Goal: Task Accomplishment & Management: Manage account settings

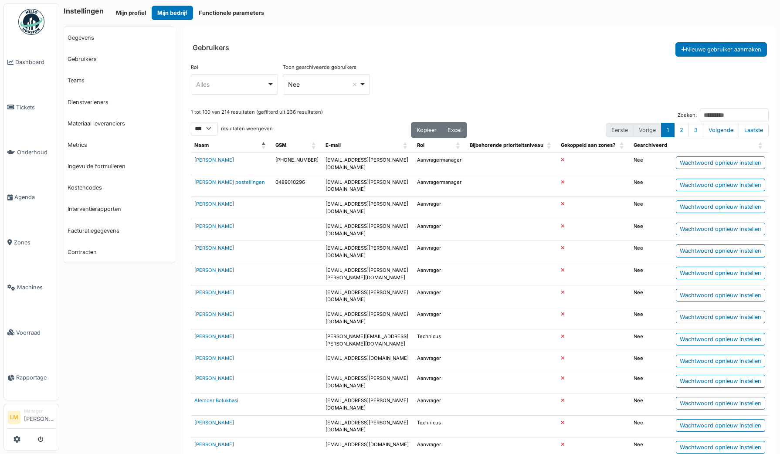
select select "***"
click at [17, 100] on link "Tickets" at bounding box center [31, 106] width 55 height 45
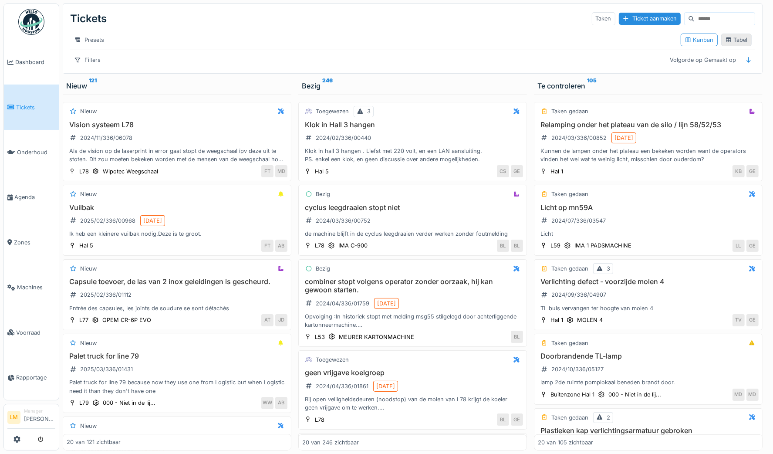
click at [737, 44] on div "Tabel" at bounding box center [736, 40] width 23 height 8
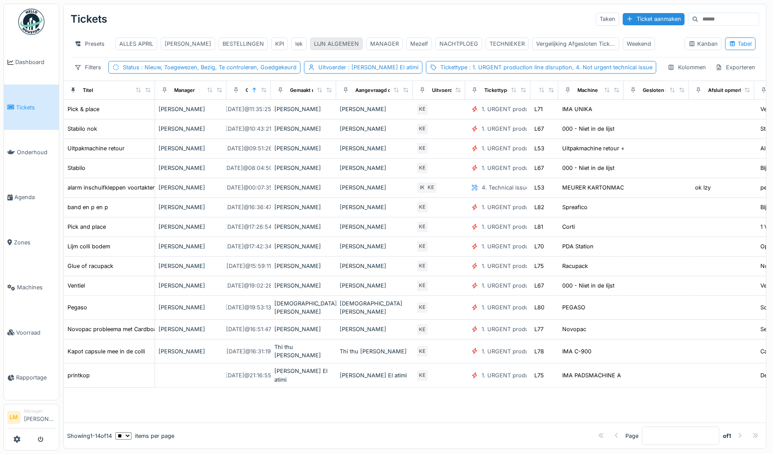
click at [315, 43] on div "LIJN ALGEMEEN" at bounding box center [336, 44] width 45 height 8
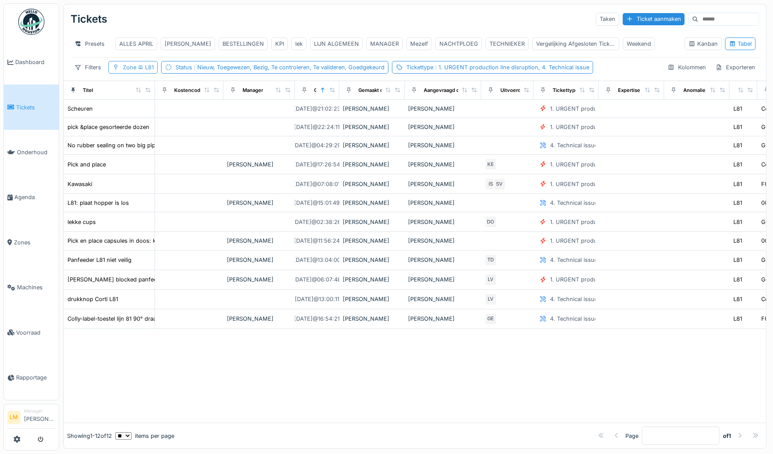
click at [145, 70] on span "L81" at bounding box center [144, 67] width 17 height 7
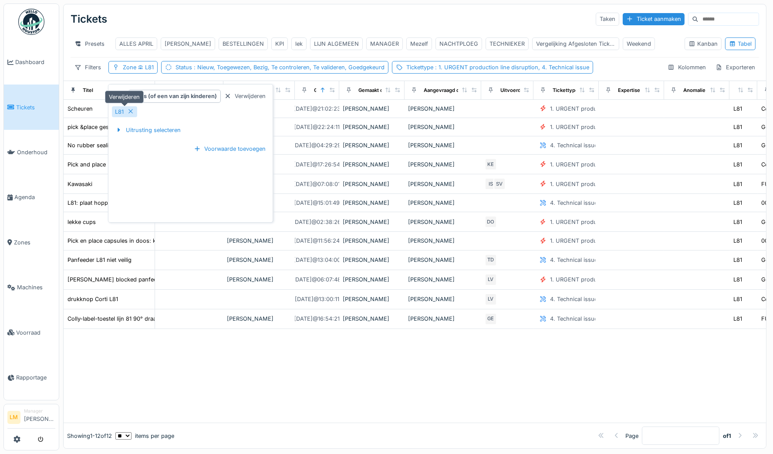
click at [132, 111] on icon at bounding box center [130, 111] width 7 height 6
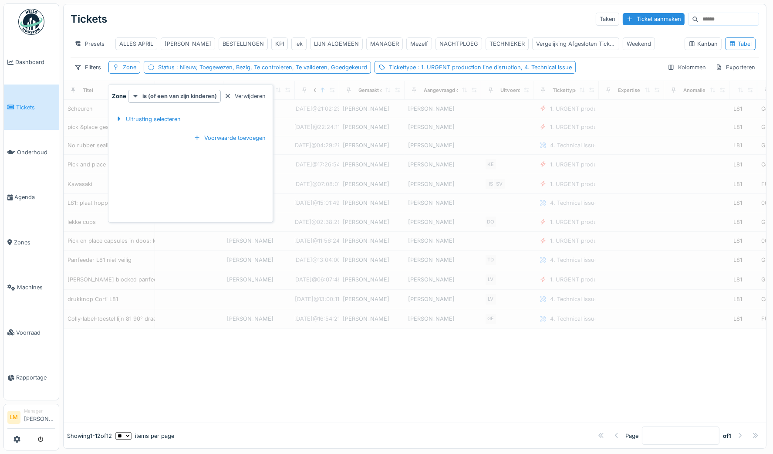
click at [132, 111] on div "Uitrusting selecteren" at bounding box center [148, 119] width 72 height 26
click at [132, 115] on div "Uitrusting selecteren" at bounding box center [148, 119] width 72 height 12
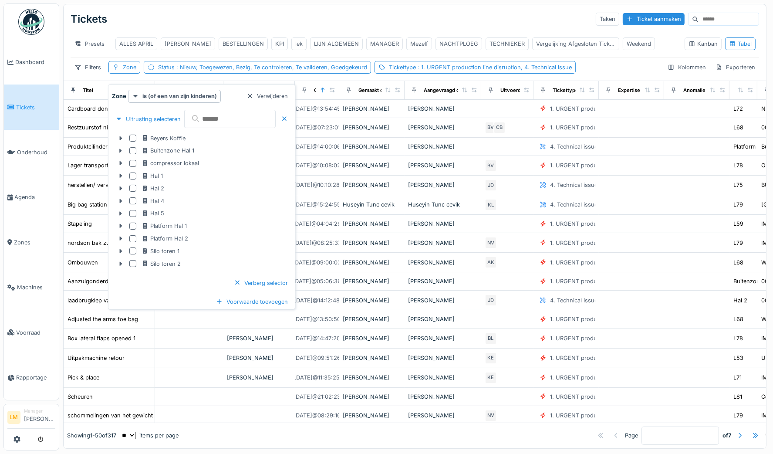
click at [203, 120] on input "text" at bounding box center [229, 119] width 91 height 18
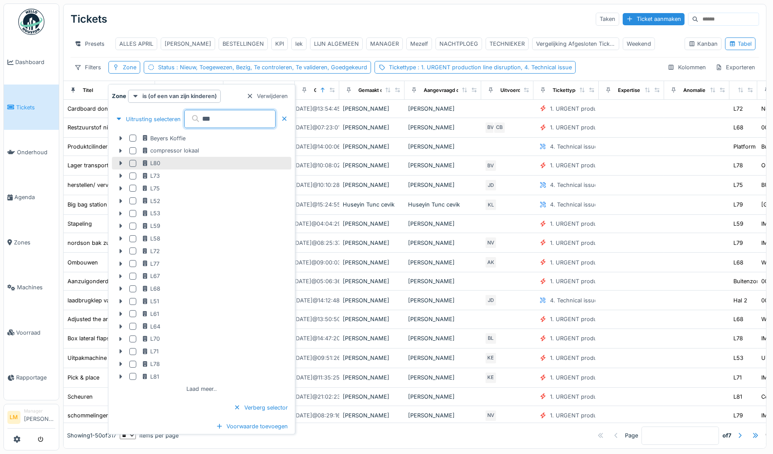
type input "***"
click at [134, 166] on div at bounding box center [132, 163] width 7 height 7
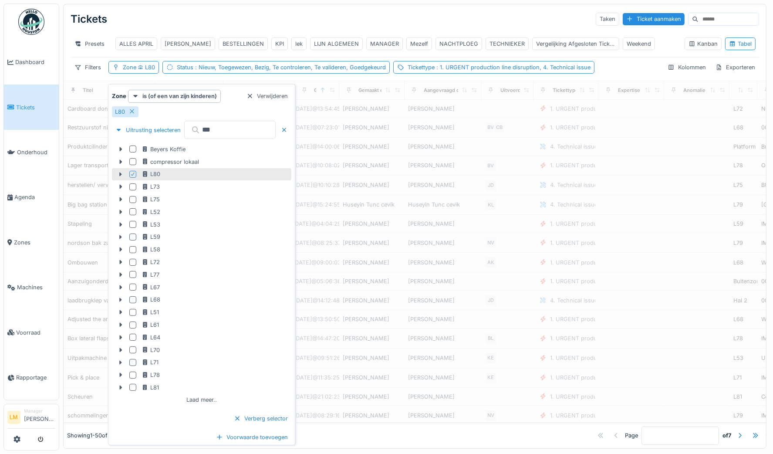
click at [267, 21] on div "Tickets Taken Ticket aanmaken" at bounding box center [415, 19] width 689 height 23
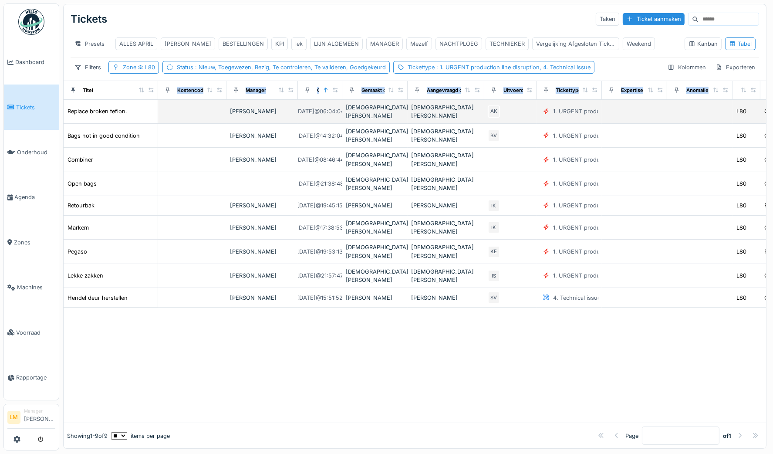
drag, startPoint x: 151, startPoint y: 97, endPoint x: 154, endPoint y: 107, distance: 10.5
click at [154, 107] on table "Titel Kostencode Manager Gemaakt op Gemaakt door Aangevraagd door Uitvoerder Ti…" at bounding box center [706, 194] width 1285 height 227
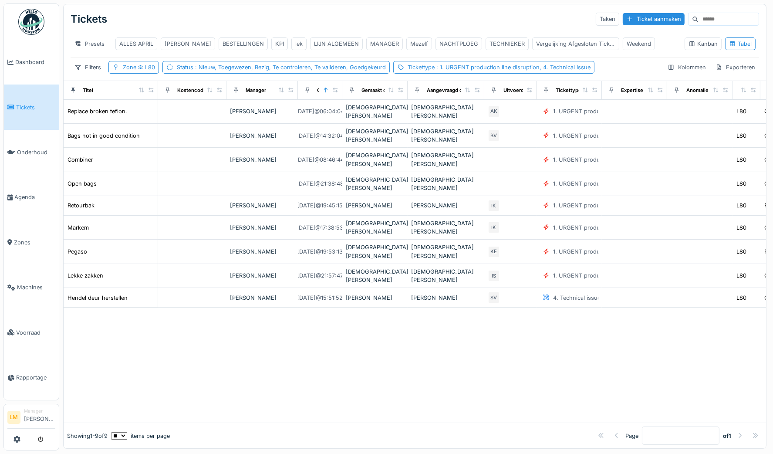
click at [366, 23] on div "Tickets Taken Ticket aanmaken" at bounding box center [415, 19] width 689 height 23
click at [340, 71] on span ": Nieuw, Toegewezen, Bezig, Te controleren, Te valideren, Goedgekeurd" at bounding box center [289, 67] width 193 height 7
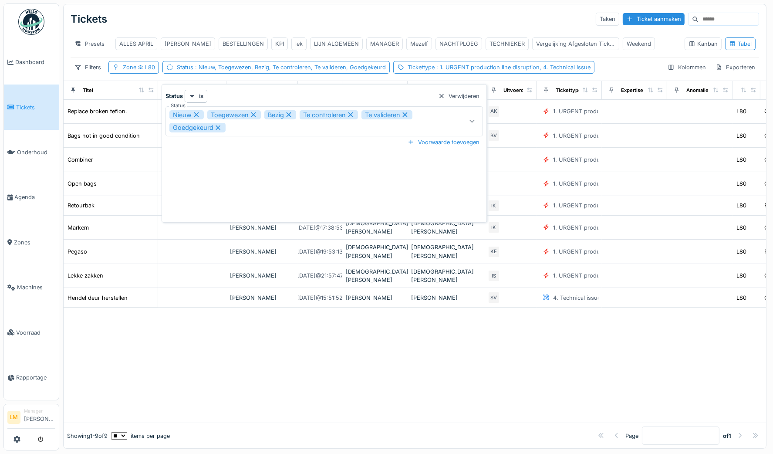
click at [245, 128] on div "Nieuw Toegewezen Bezig Te controleren Te valideren Goedgekeurd" at bounding box center [305, 121] width 272 height 22
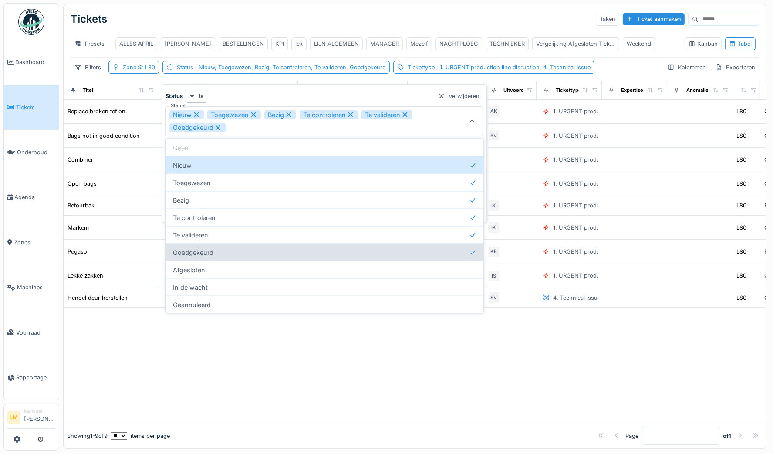
drag, startPoint x: 207, startPoint y: 273, endPoint x: 204, endPoint y: 259, distance: 14.2
click at [204, 259] on div "Geen Nieuw Toegewezen Bezig Te controleren Te valideren Goedgekeurd Afgesloten …" at bounding box center [325, 226] width 318 height 174
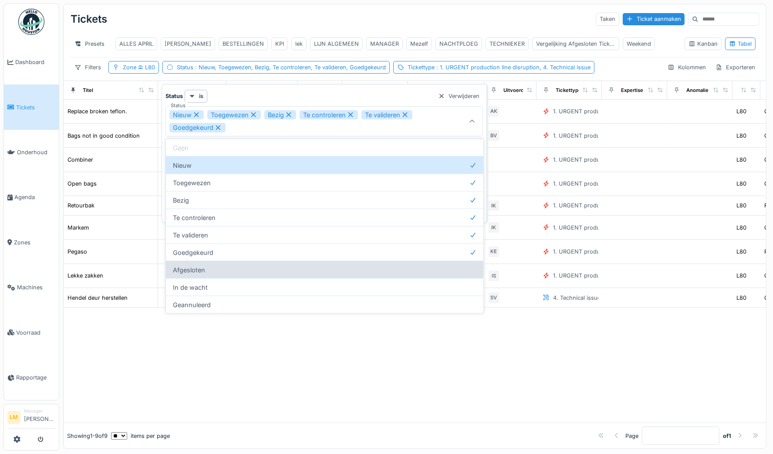
click at [207, 273] on div "Afgesloten" at bounding box center [325, 269] width 318 height 17
type input "**********"
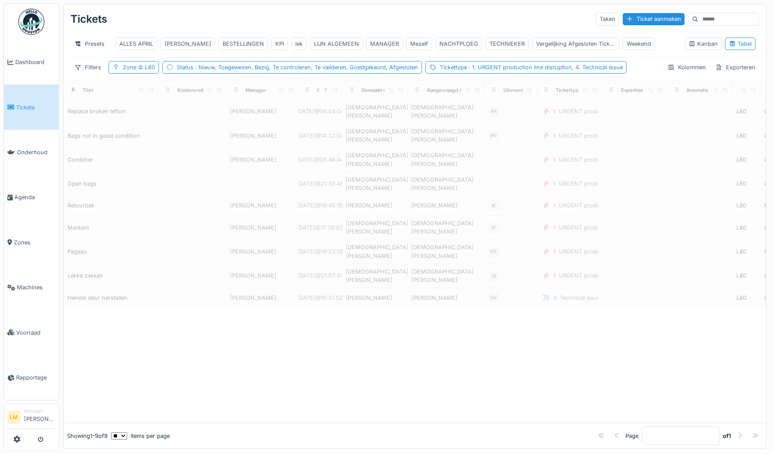
click at [365, 12] on div "Tickets Taken Ticket aanmaken" at bounding box center [415, 19] width 689 height 23
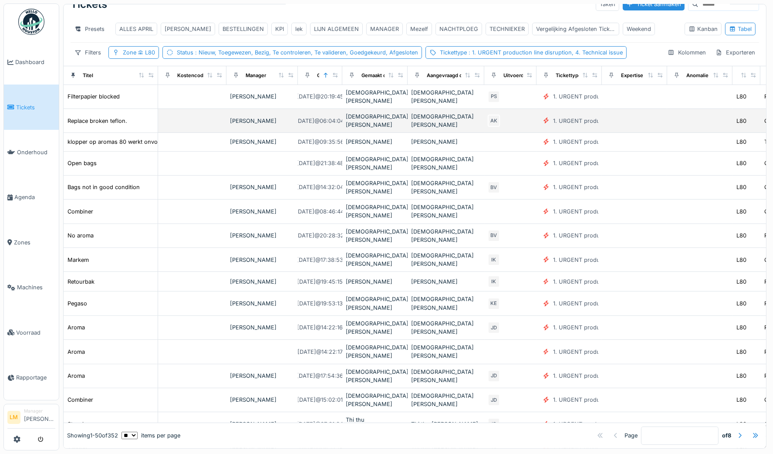
scroll to position [15, 0]
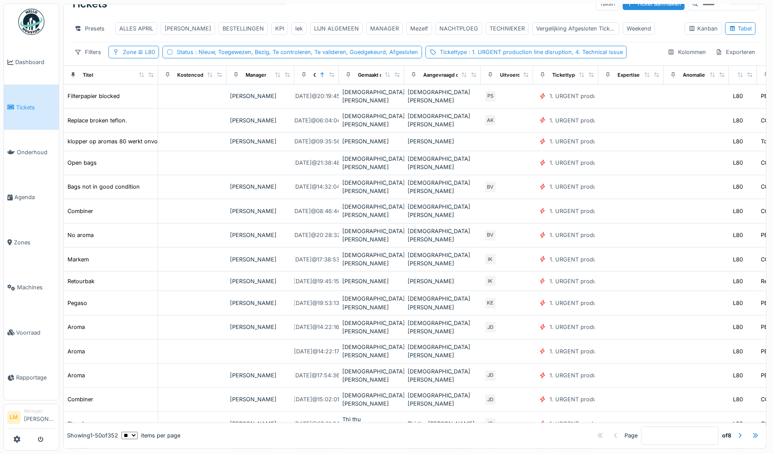
drag, startPoint x: 293, startPoint y: 81, endPoint x: 289, endPoint y: 84, distance: 4.6
click at [289, 80] on div "Manager" at bounding box center [260, 74] width 61 height 11
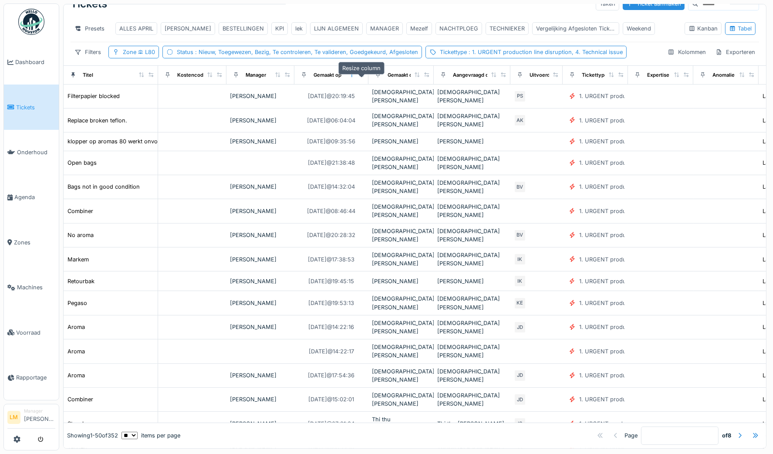
drag, startPoint x: 335, startPoint y: 81, endPoint x: 364, endPoint y: 81, distance: 29.6
click at [364, 77] on icon at bounding box center [361, 74] width 6 height 5
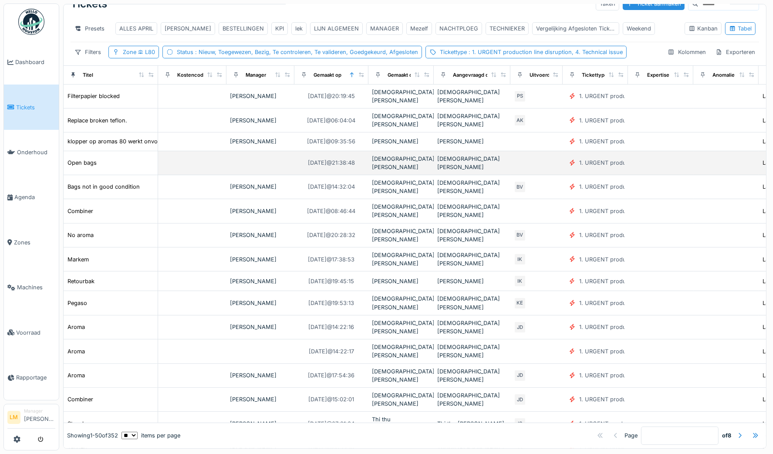
scroll to position [0, 2]
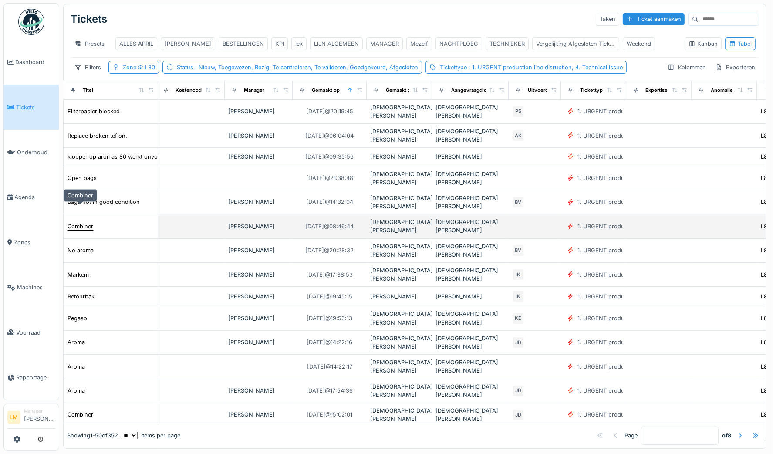
click at [82, 222] on div "Combiner" at bounding box center [81, 226] width 26 height 8
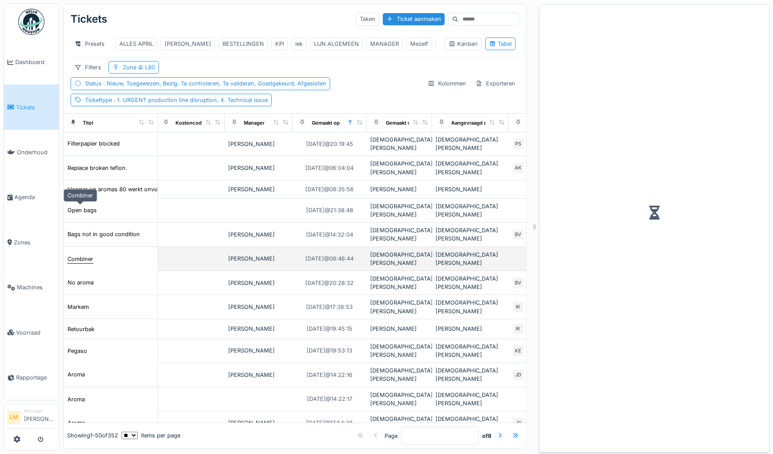
scroll to position [32, 2]
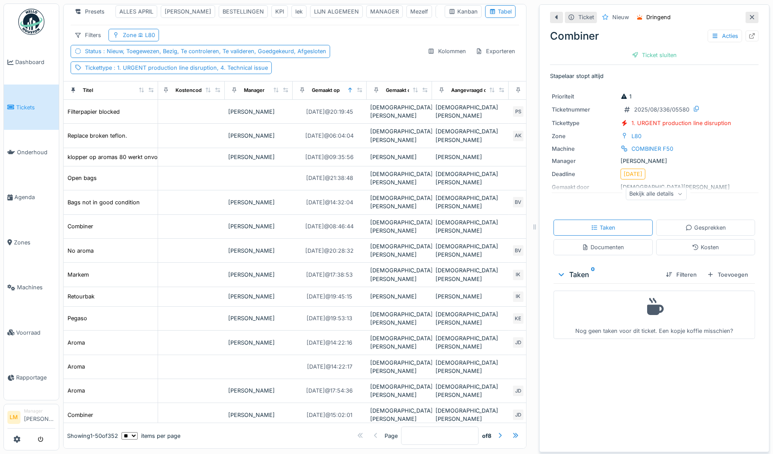
click at [646, 194] on div "Bekijk alle details" at bounding box center [656, 193] width 61 height 13
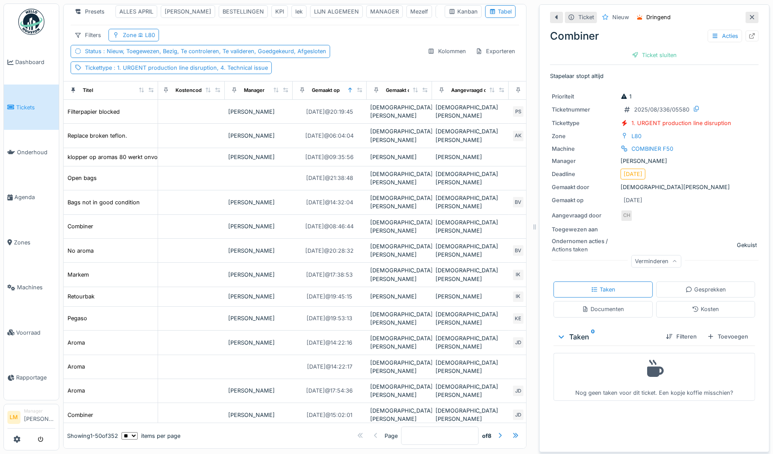
click at [364, 61] on div "Filters Zone L80 Status : Nieuw, Toegewezen, Bezig, Te controleren, Te validere…" at bounding box center [246, 51] width 350 height 45
click at [749, 17] on icon at bounding box center [752, 17] width 7 height 6
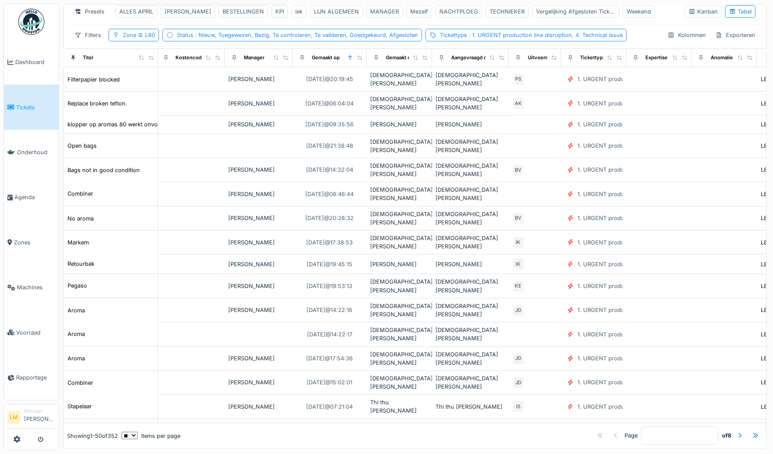
scroll to position [0, 2]
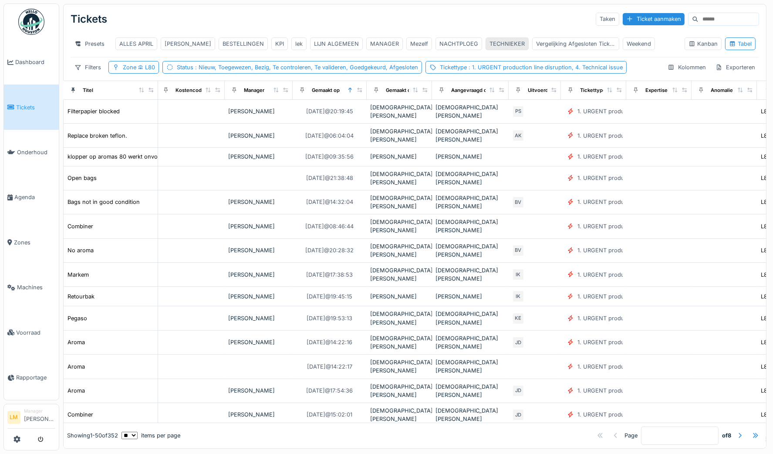
click at [491, 44] on div "TECHNIEKER" at bounding box center [507, 44] width 35 height 8
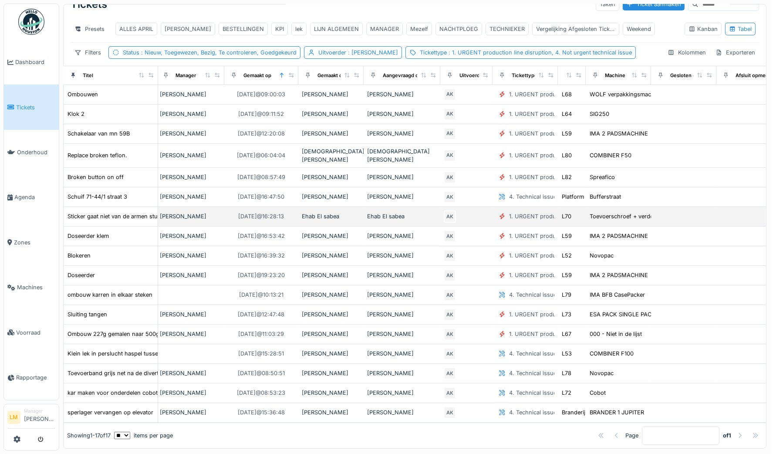
scroll to position [0, 0]
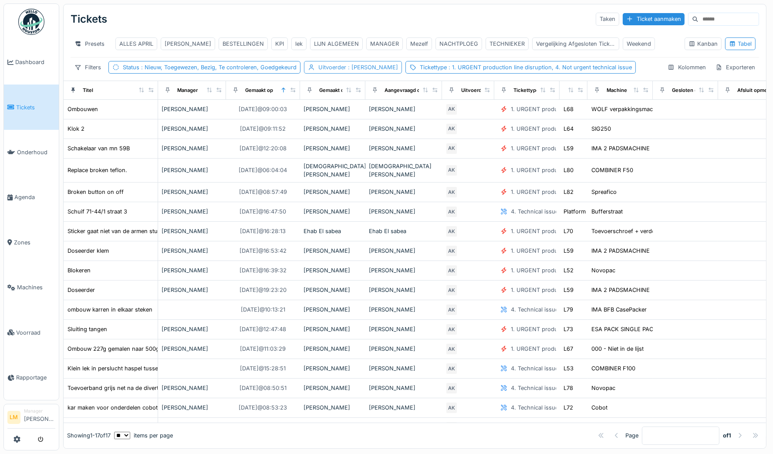
click at [337, 70] on div "Uitvoerder : Adrian Kostera" at bounding box center [358, 67] width 80 height 8
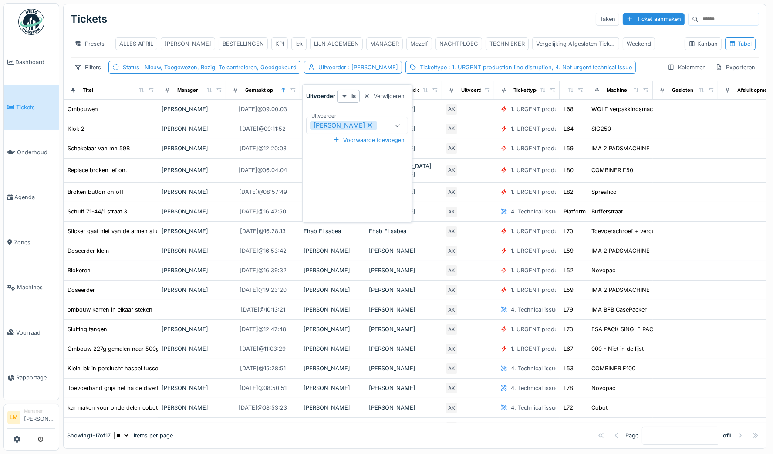
click at [366, 127] on icon at bounding box center [370, 125] width 8 height 6
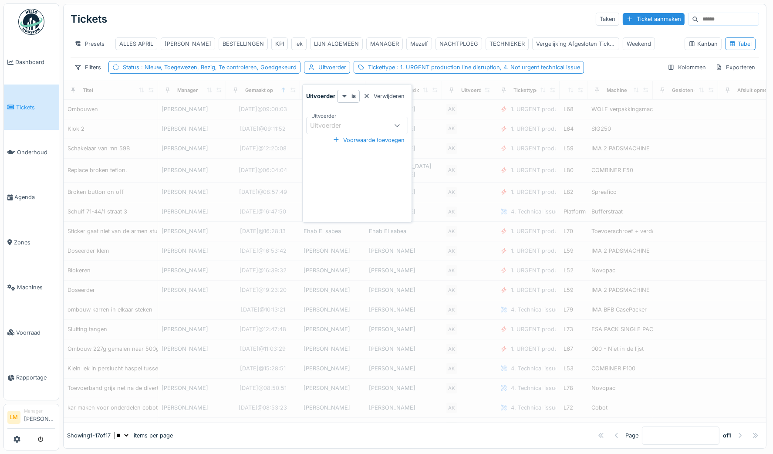
click at [359, 124] on div "Uitvoerder" at bounding box center [349, 126] width 78 height 10
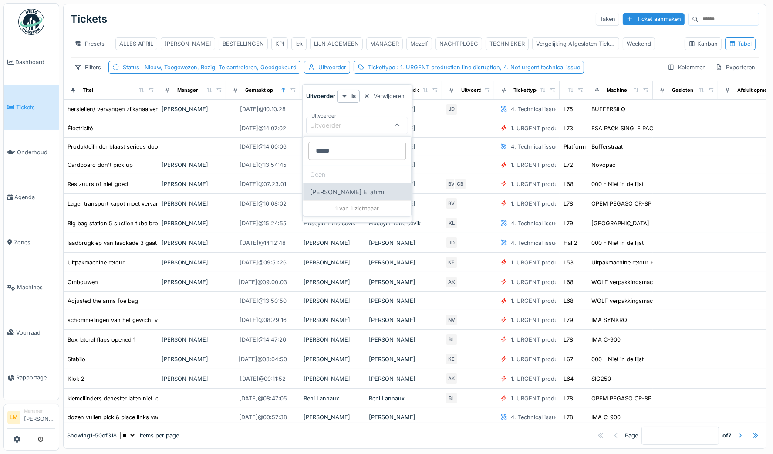
type input "*****"
click at [330, 192] on div "Karim El atimi" at bounding box center [357, 191] width 108 height 17
type input "****"
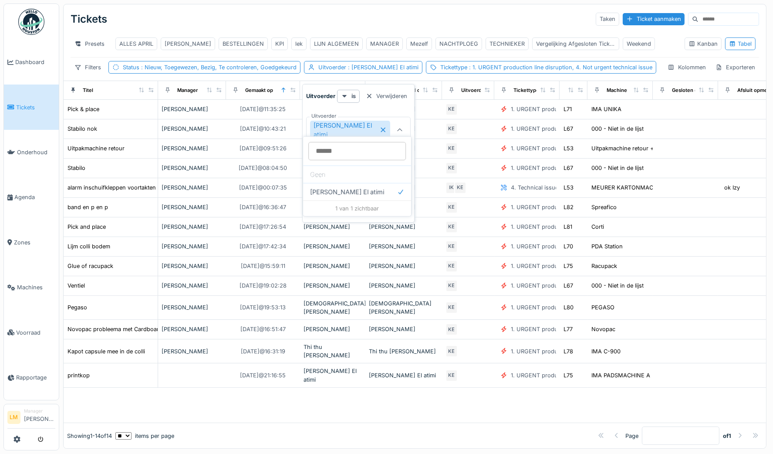
click at [383, 24] on div "Tickets Taken Ticket aanmaken" at bounding box center [415, 19] width 689 height 23
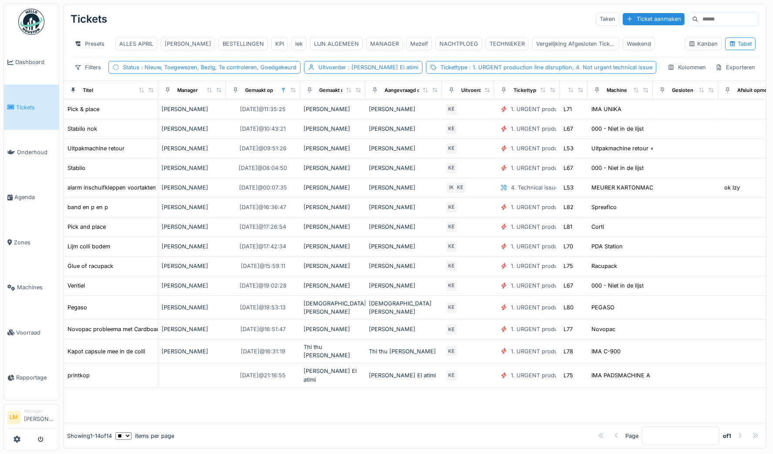
click at [287, 25] on div "Tickets Taken Ticket aanmaken" at bounding box center [415, 19] width 689 height 23
click at [14, 435] on link at bounding box center [17, 439] width 7 height 14
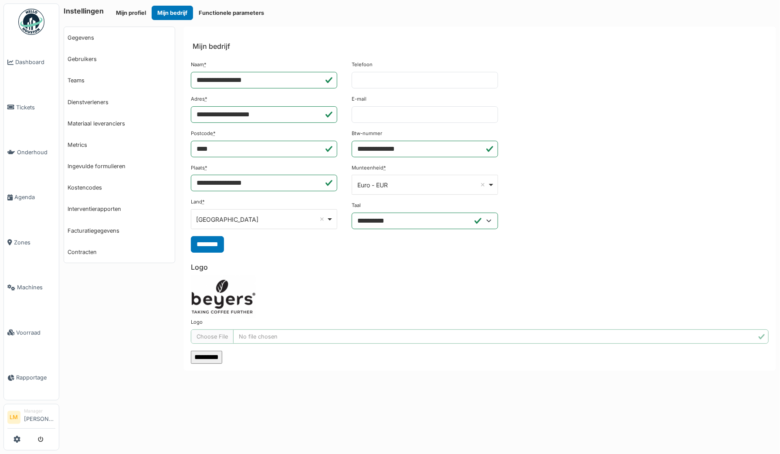
select select "***"
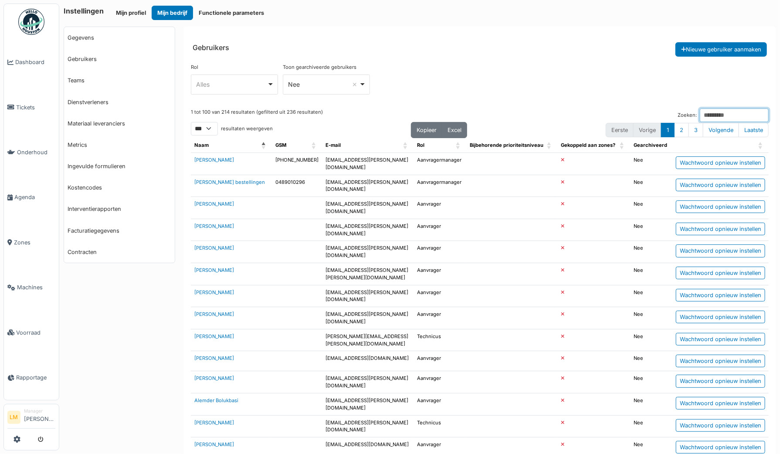
click at [700, 115] on input "Zoeken:" at bounding box center [734, 115] width 69 height 14
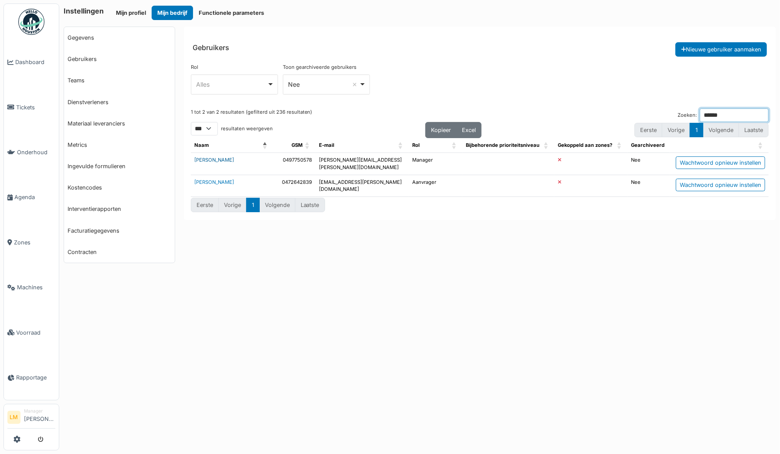
type input "******"
click at [223, 157] on link "Steven Buelens" at bounding box center [214, 160] width 40 height 6
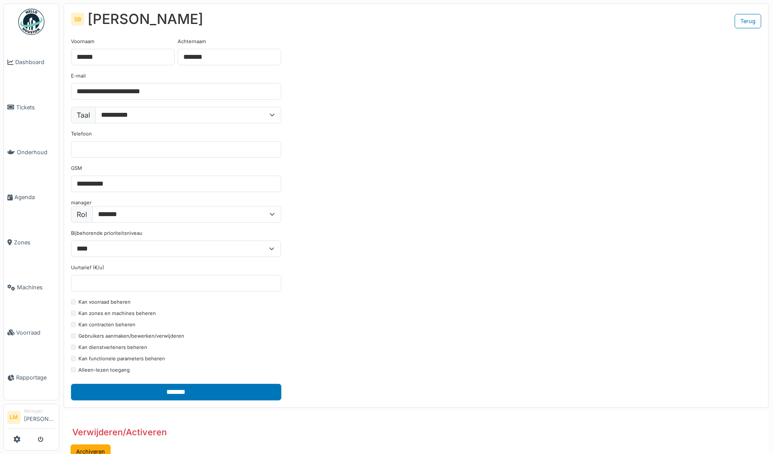
select select "***"
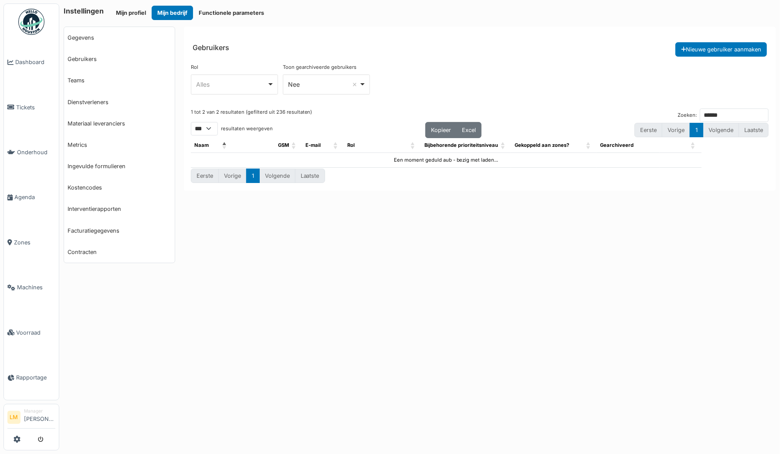
select select "***"
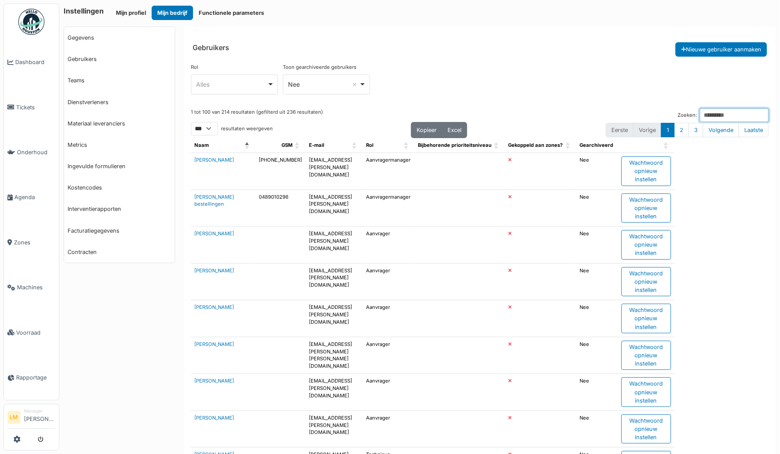
click at [710, 116] on input "Zoeken:" at bounding box center [734, 115] width 69 height 14
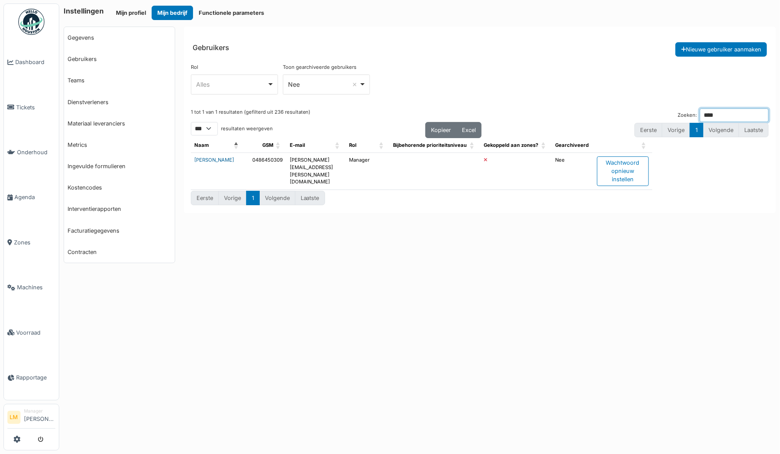
type input "****"
click at [202, 157] on link "Gino Esselens" at bounding box center [214, 160] width 40 height 6
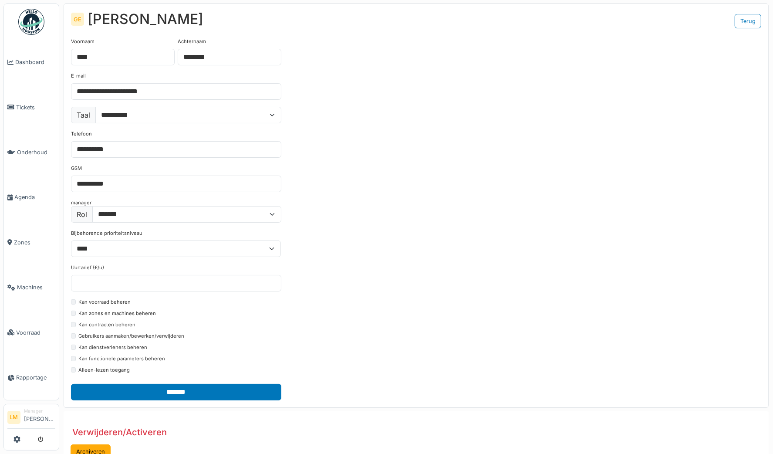
scroll to position [22, 0]
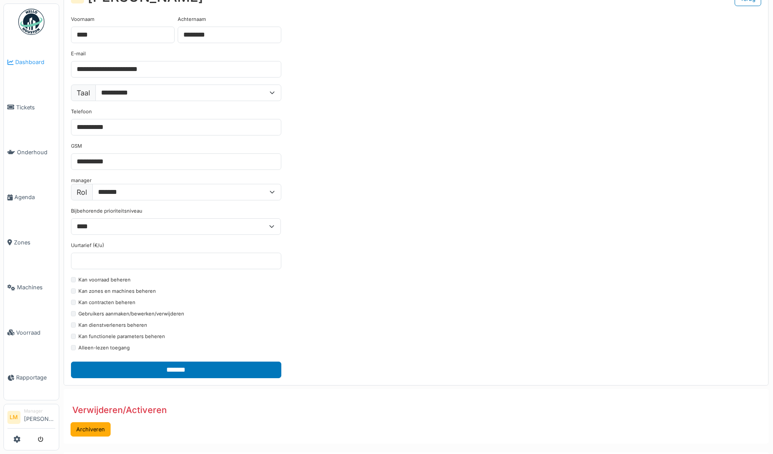
click at [30, 63] on span "Dashboard" at bounding box center [35, 62] width 40 height 8
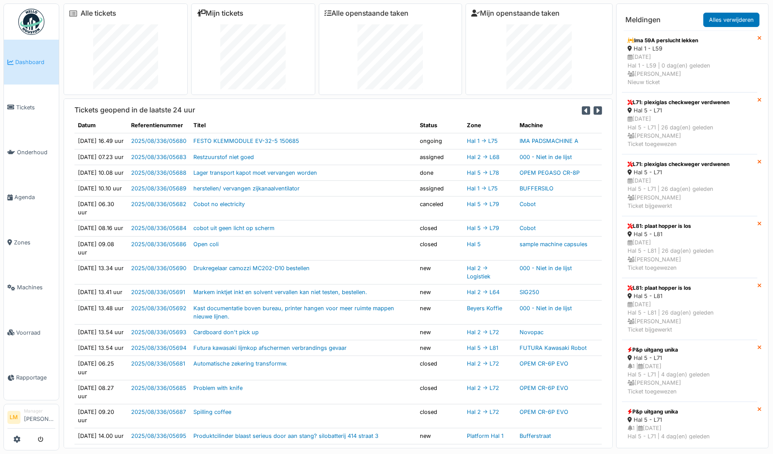
click at [230, 14] on link "Mijn tickets" at bounding box center [220, 13] width 47 height 8
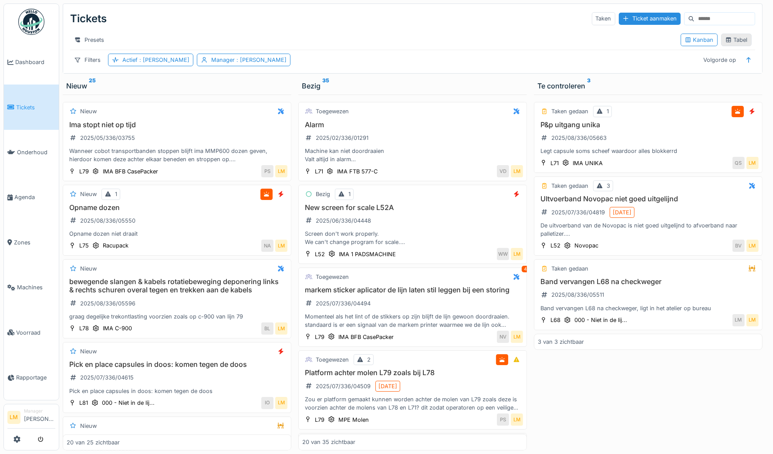
click at [728, 42] on div "Tabel" at bounding box center [736, 40] width 23 height 8
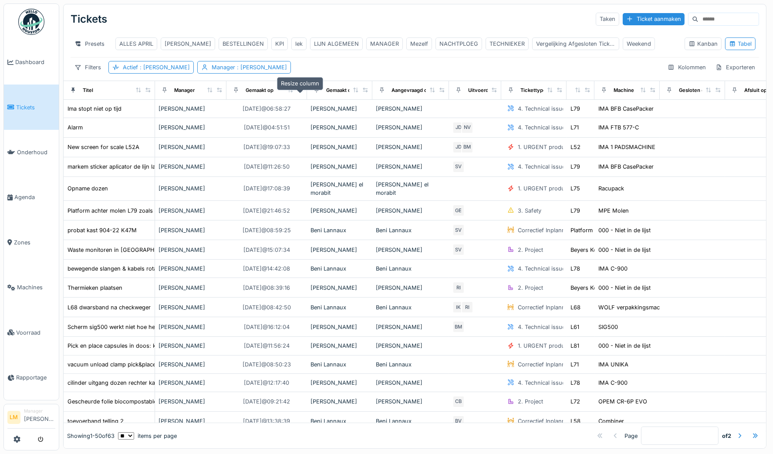
drag, startPoint x: 266, startPoint y: 96, endPoint x: 302, endPoint y: 99, distance: 36.2
click at [302, 94] on div at bounding box center [300, 90] width 6 height 7
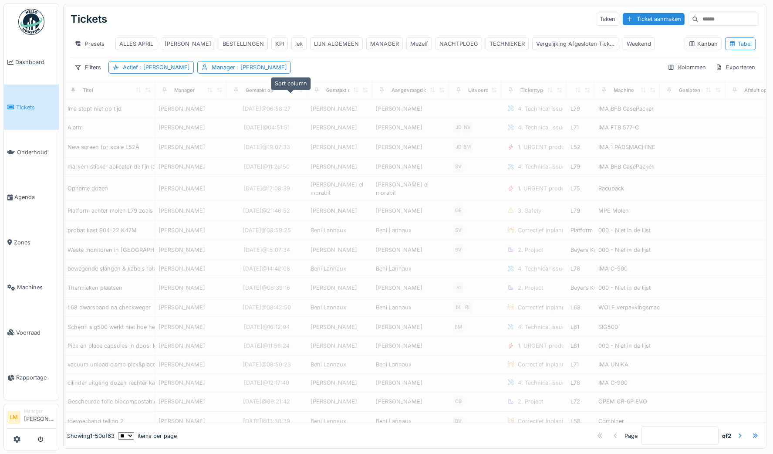
click at [288, 92] on icon at bounding box center [290, 90] width 6 height 5
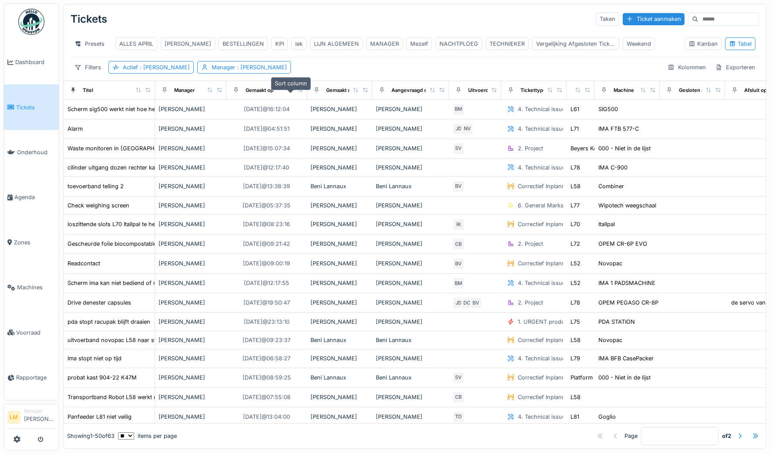
click at [288, 92] on icon at bounding box center [290, 90] width 6 height 5
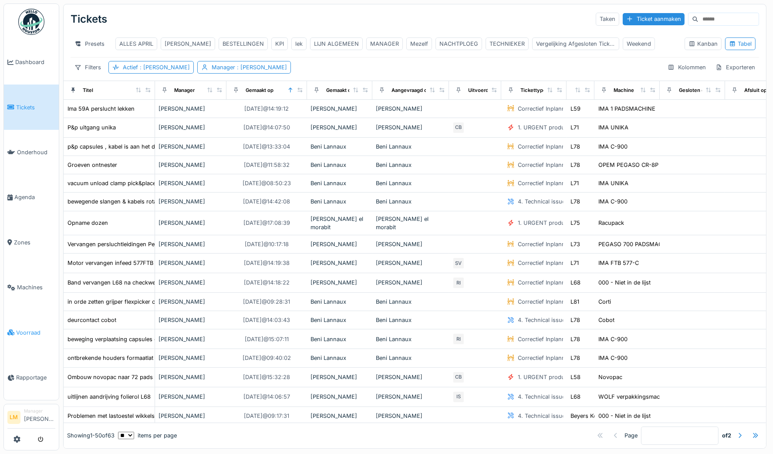
click at [22, 331] on link "Voorraad" at bounding box center [31, 332] width 55 height 45
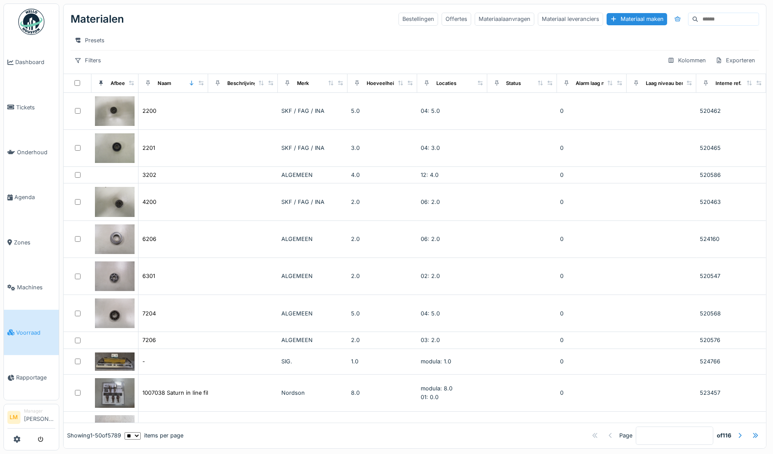
click at [699, 19] on input at bounding box center [729, 19] width 60 height 12
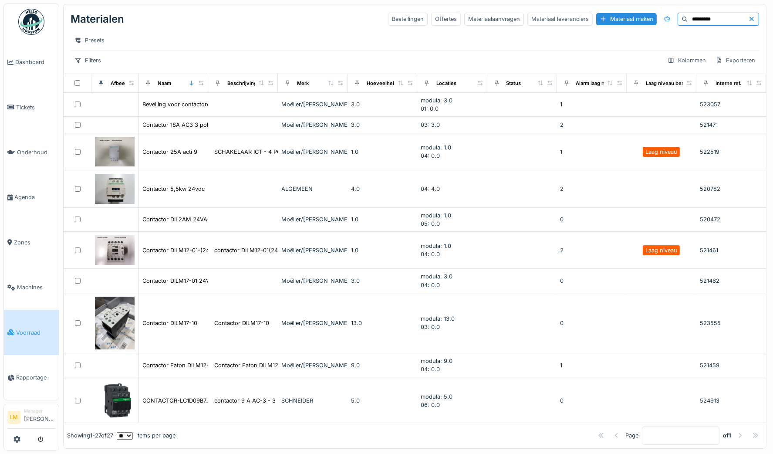
drag, startPoint x: 698, startPoint y: 21, endPoint x: 494, endPoint y: 41, distance: 204.8
click at [494, 41] on div "Materialen Bestellingen Offertes Materiaalaanvragen Materiaal leveranciers Mate…" at bounding box center [415, 38] width 703 height 69
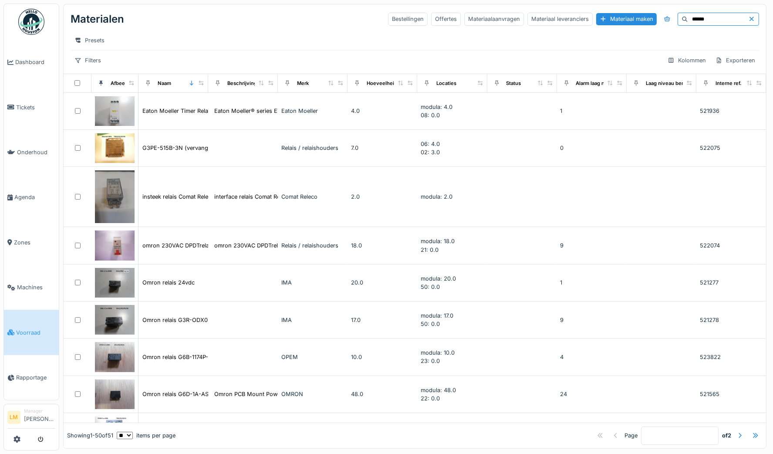
drag, startPoint x: 693, startPoint y: 16, endPoint x: 540, endPoint y: -15, distance: 156.4
click at [540, 0] on html "Dashboard Tickets Onderhoud Agenda Zones Machines Voorraad Rapportage LM Manage…" at bounding box center [386, 227] width 773 height 454
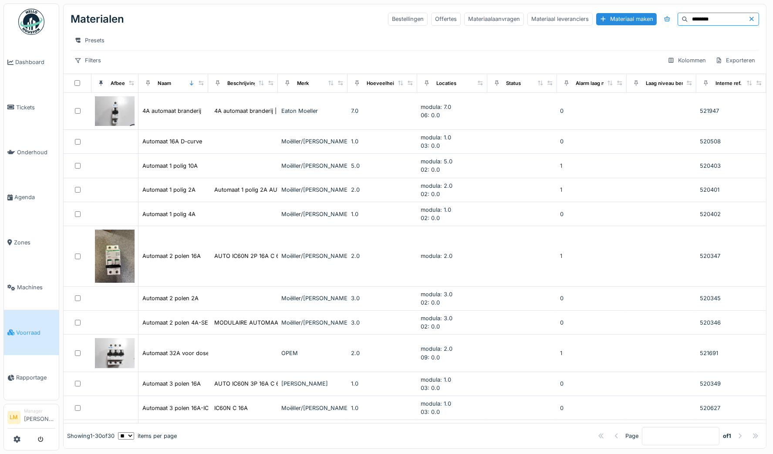
drag, startPoint x: 703, startPoint y: 20, endPoint x: 475, endPoint y: -34, distance: 234.3
click at [475, 0] on html "Dashboard Tickets Onderhoud Agenda Zones Machines Voorraad Rapportage LM Manage…" at bounding box center [386, 227] width 773 height 454
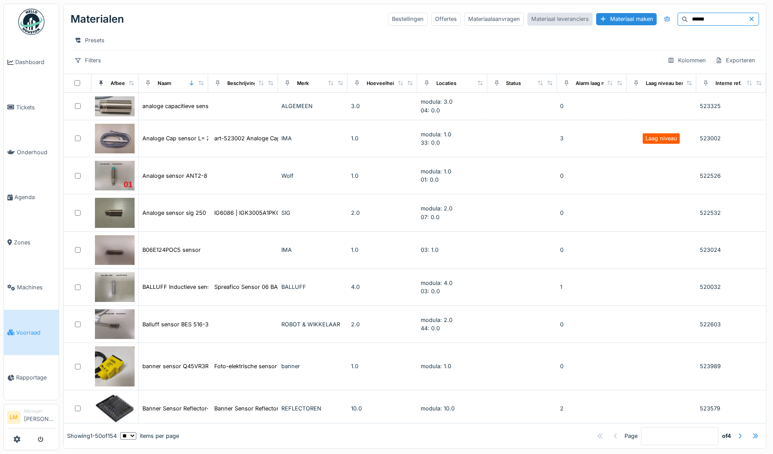
drag, startPoint x: 685, startPoint y: 16, endPoint x: 538, endPoint y: 14, distance: 146.4
click at [538, 14] on div "Bestellingen Offertes Materiaalaanvragen Materiaal leveranciers Materiaal maken…" at bounding box center [573, 19] width 371 height 13
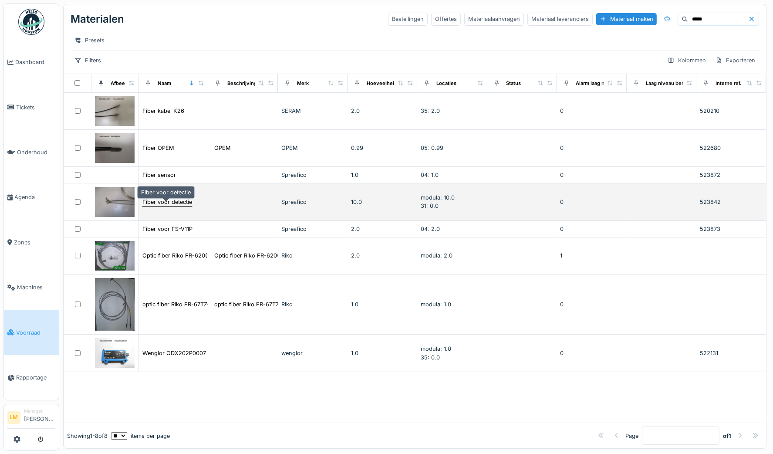
click at [160, 203] on div "Fiber voor detectie" at bounding box center [167, 202] width 50 height 8
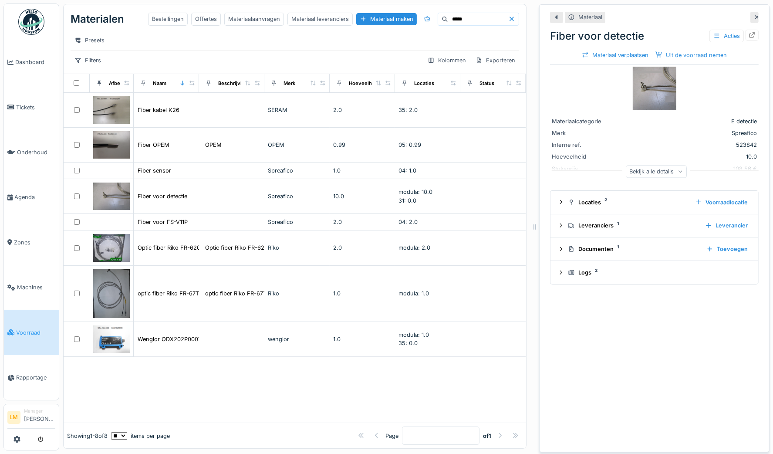
click at [633, 96] on img at bounding box center [655, 89] width 44 height 44
drag, startPoint x: 465, startPoint y: 16, endPoint x: 381, endPoint y: 23, distance: 83.9
click at [381, 23] on div "Bestellingen Offertes Materiaalaanvragen Materiaal leveranciers Materiaal maken…" at bounding box center [333, 19] width 371 height 13
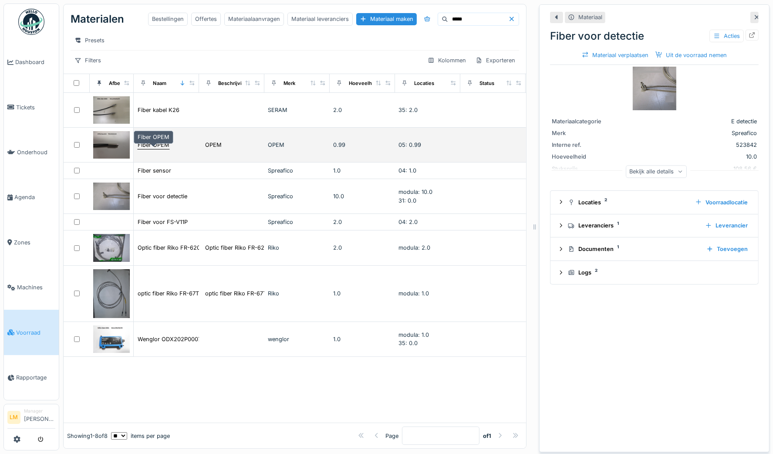
click at [149, 149] on div "Fiber OPEM" at bounding box center [154, 145] width 32 height 8
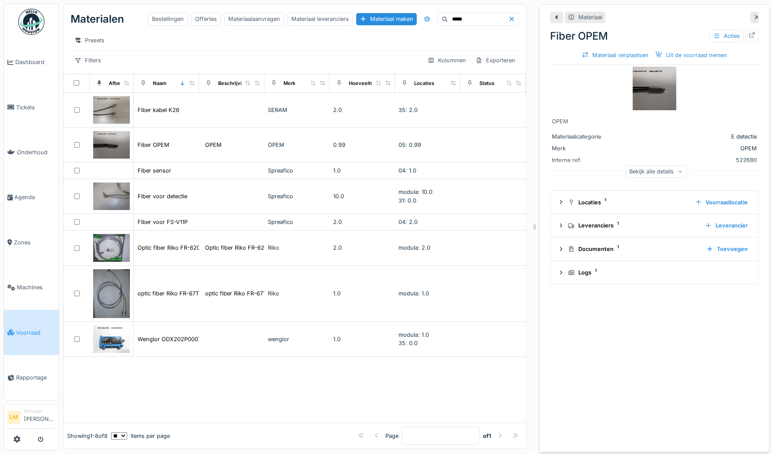
click at [649, 91] on img at bounding box center [655, 89] width 44 height 44
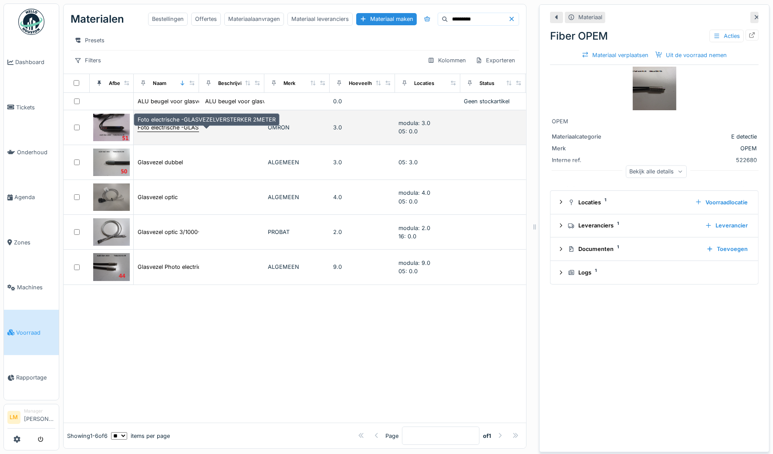
click at [173, 131] on div "Foto electrische -GLASVEZELVERSTERKER 2METER" at bounding box center [207, 127] width 138 height 8
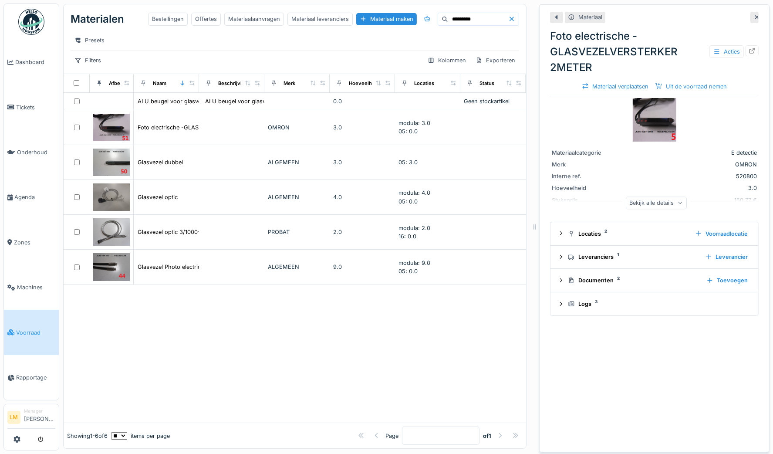
click at [755, 18] on icon at bounding box center [757, 17] width 4 height 4
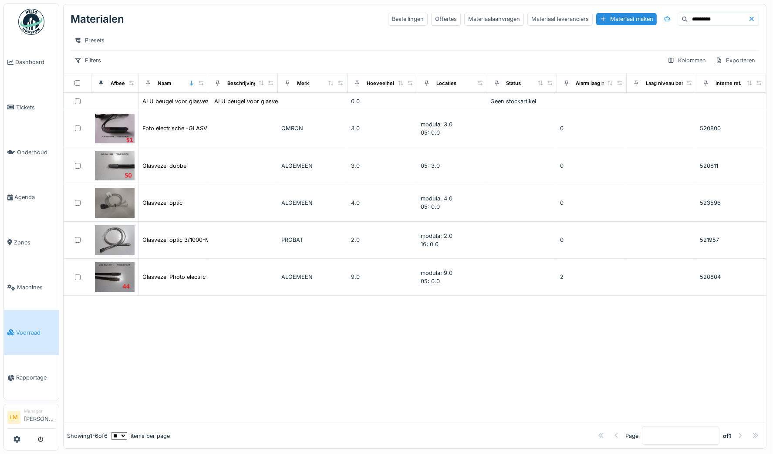
click at [693, 18] on input "*********" at bounding box center [718, 19] width 60 height 12
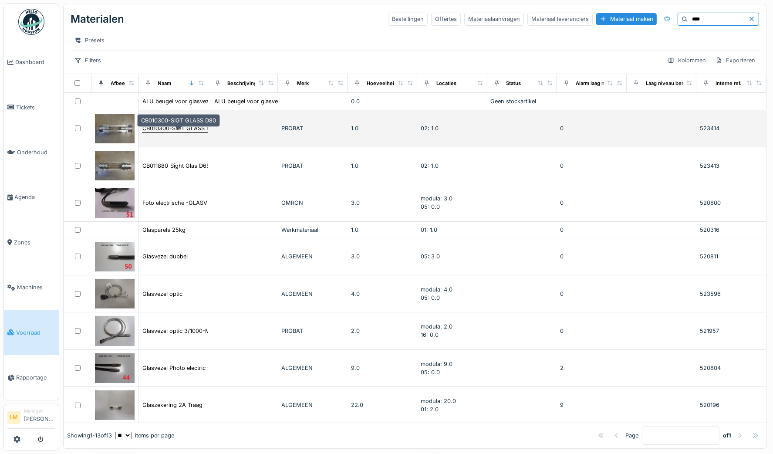
click at [156, 130] on div "CB010300-SIGT GLASS D80" at bounding box center [179, 128] width 75 height 8
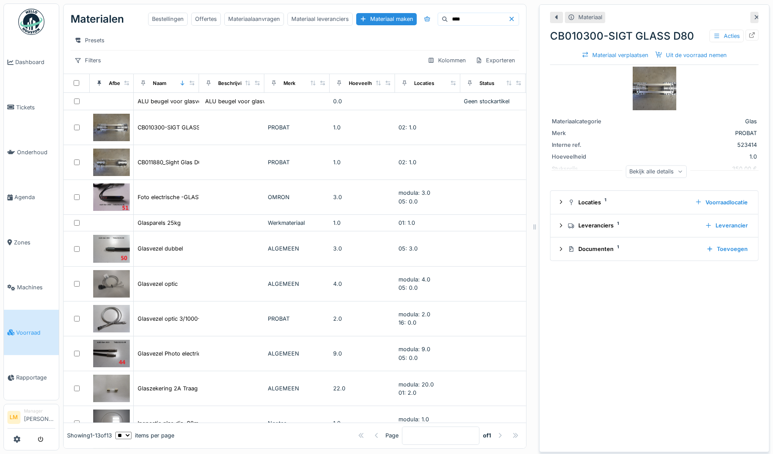
click at [754, 21] on div at bounding box center [757, 17] width 7 height 8
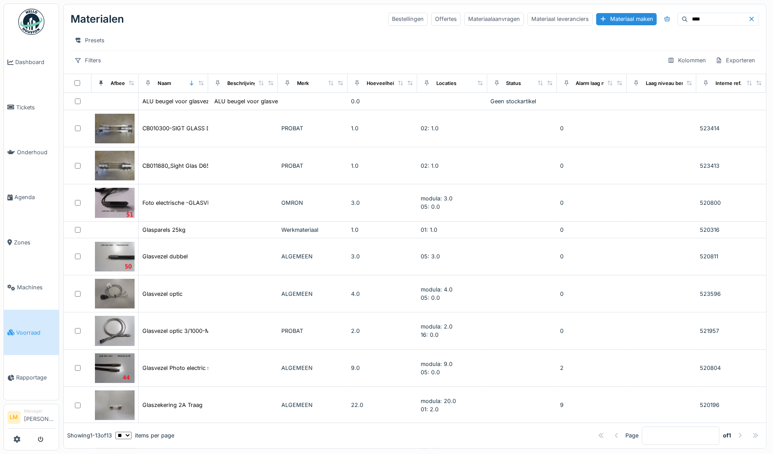
click at [576, 62] on div "Filters Kolommen Exporteren" at bounding box center [415, 60] width 689 height 13
drag, startPoint x: 692, startPoint y: 21, endPoint x: 642, endPoint y: 15, distance: 50.0
click at [642, 15] on div "Bestellingen Offertes Materiaalaanvragen Materiaal leveranciers Materiaal maken…" at bounding box center [573, 19] width 371 height 13
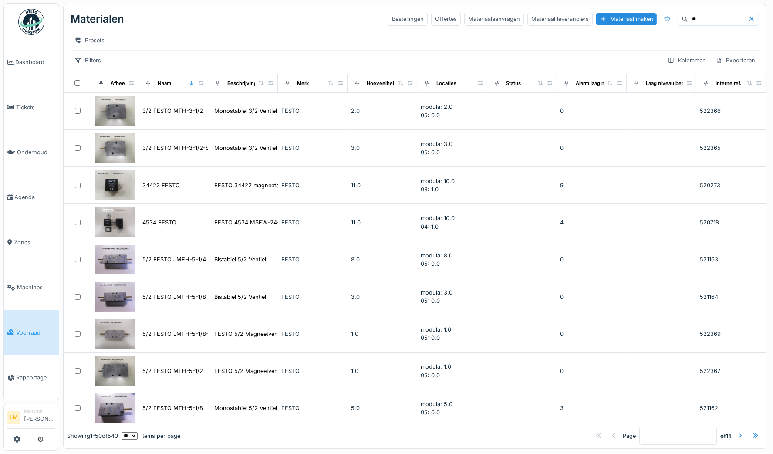
type input "*"
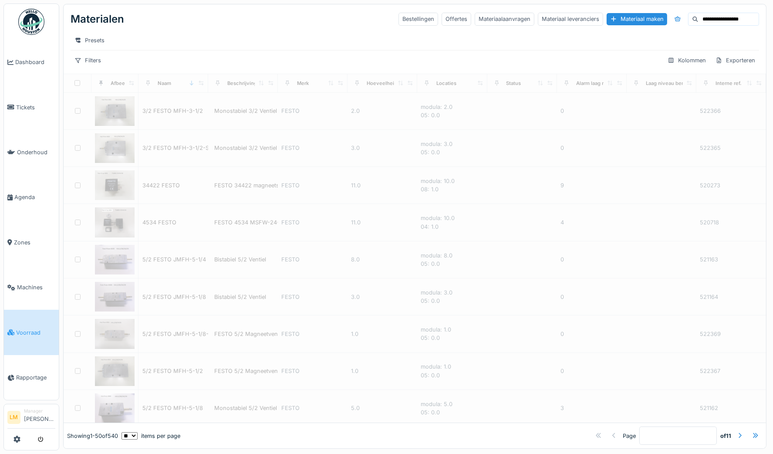
type input "**********"
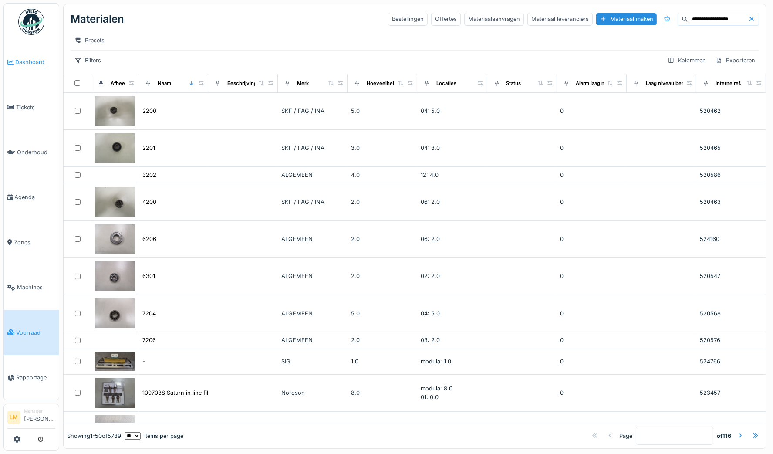
click at [14, 64] on li "Dashboard" at bounding box center [31, 62] width 48 height 8
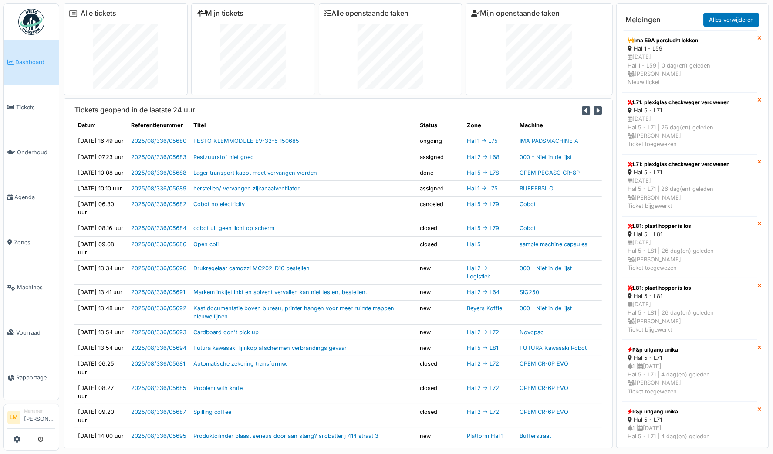
click at [229, 10] on link "Mijn tickets" at bounding box center [220, 13] width 47 height 8
